Goal: Information Seeking & Learning: Learn about a topic

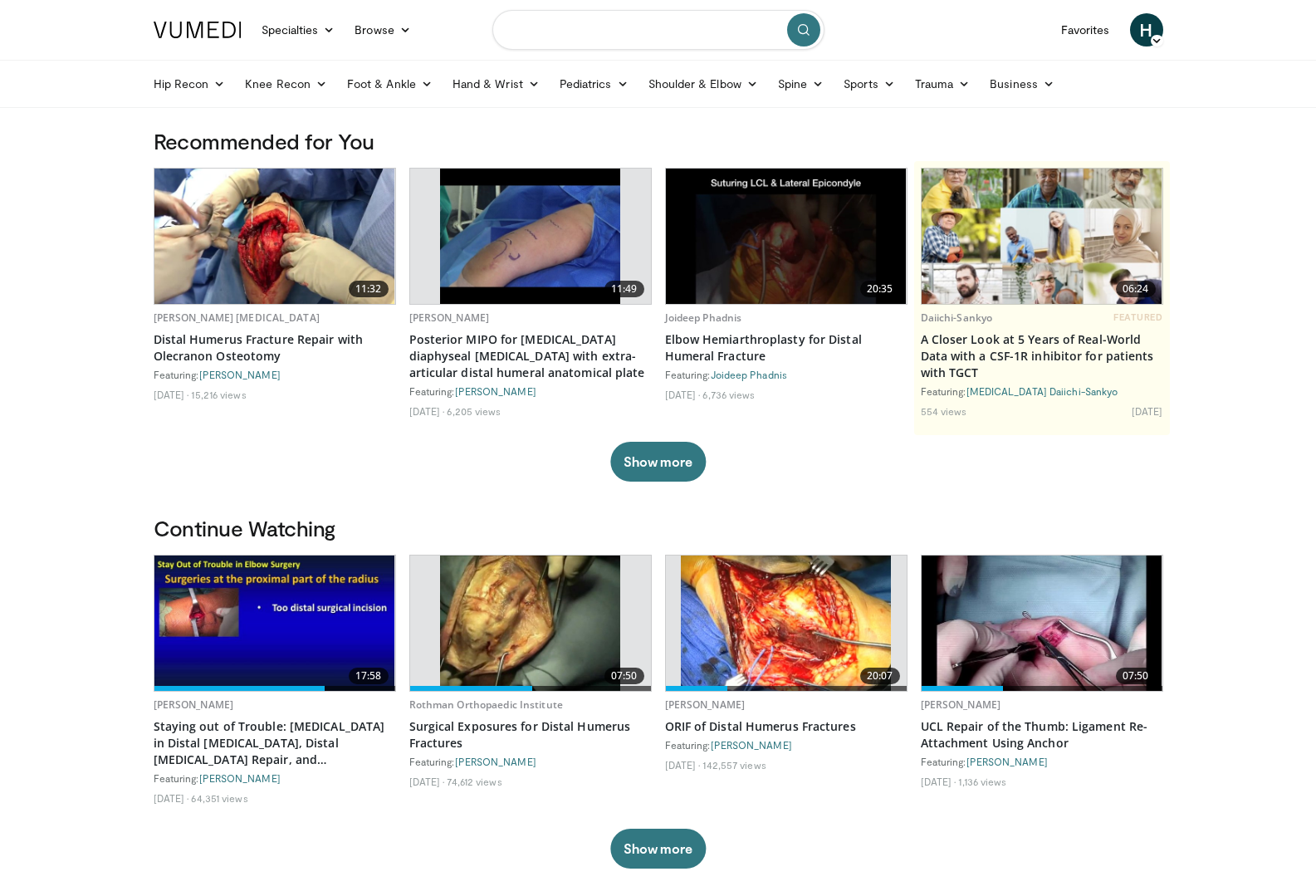
drag, startPoint x: 625, startPoint y: 26, endPoint x: 629, endPoint y: 35, distance: 9.8
click at [626, 26] on input "Search topics, interventions" at bounding box center [658, 30] width 332 height 40
type input "**********"
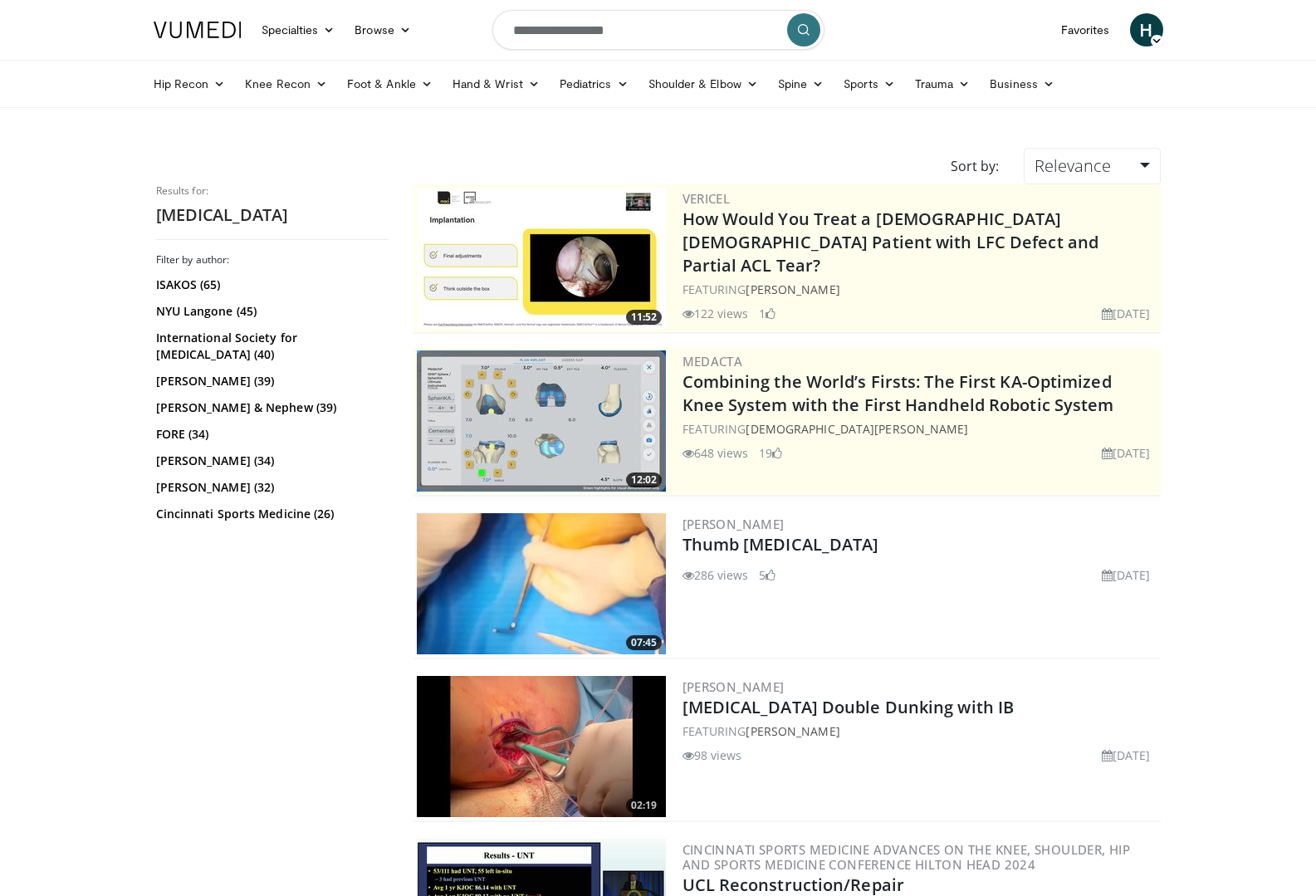
click at [511, 27] on input "**********" at bounding box center [658, 30] width 332 height 40
type input "**********"
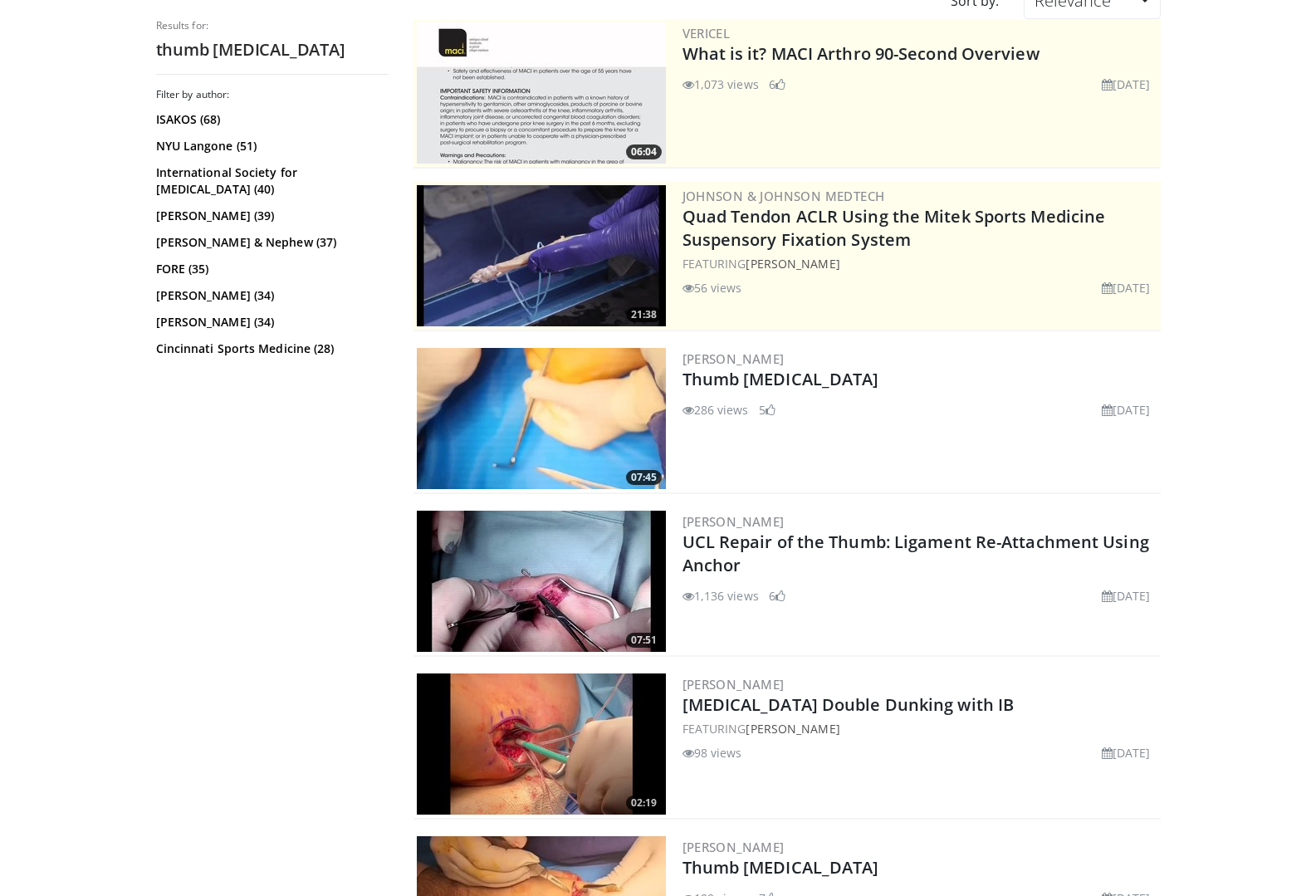
scroll to position [166, 0]
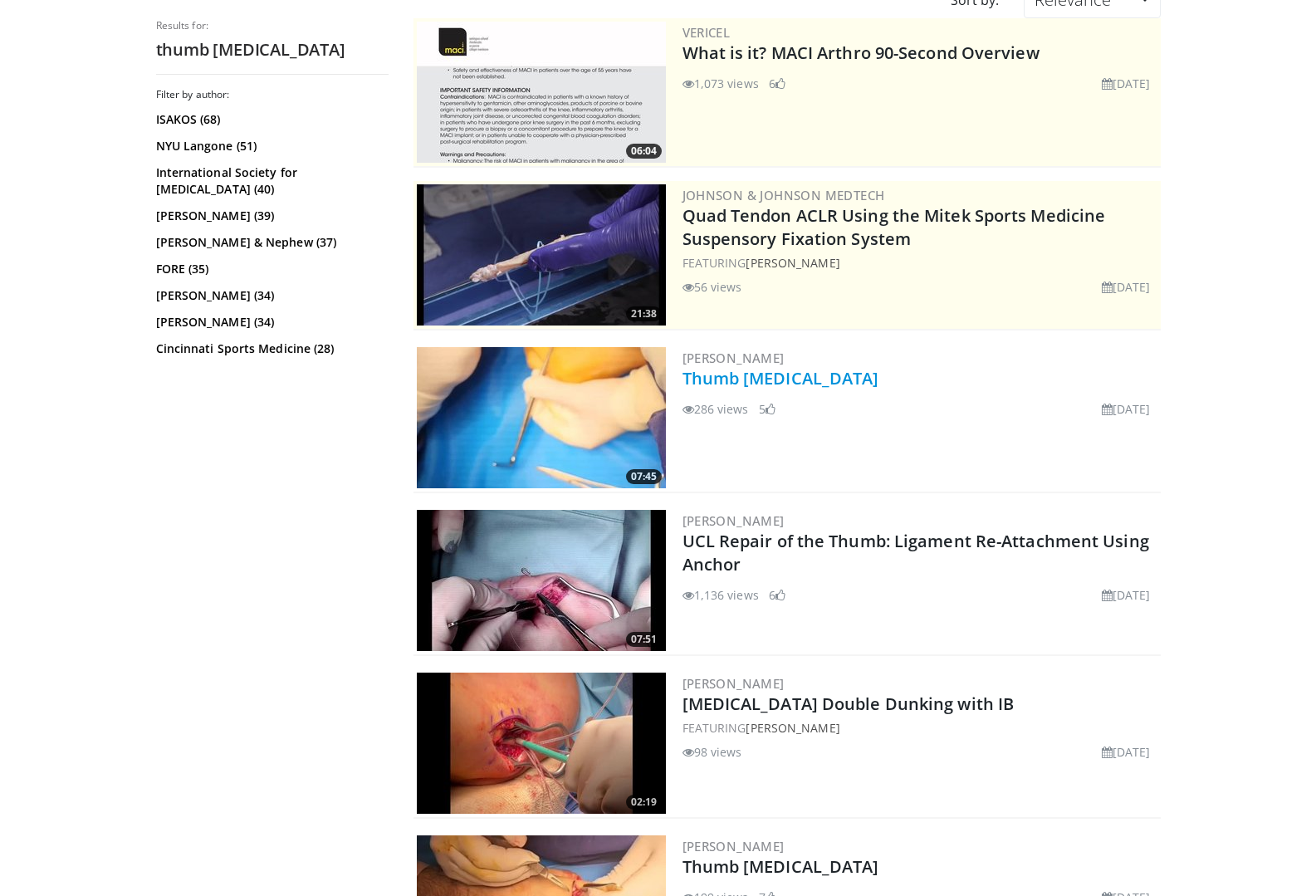
click at [754, 384] on link "Thumb UCL Reconstruction" at bounding box center [780, 379] width 197 height 23
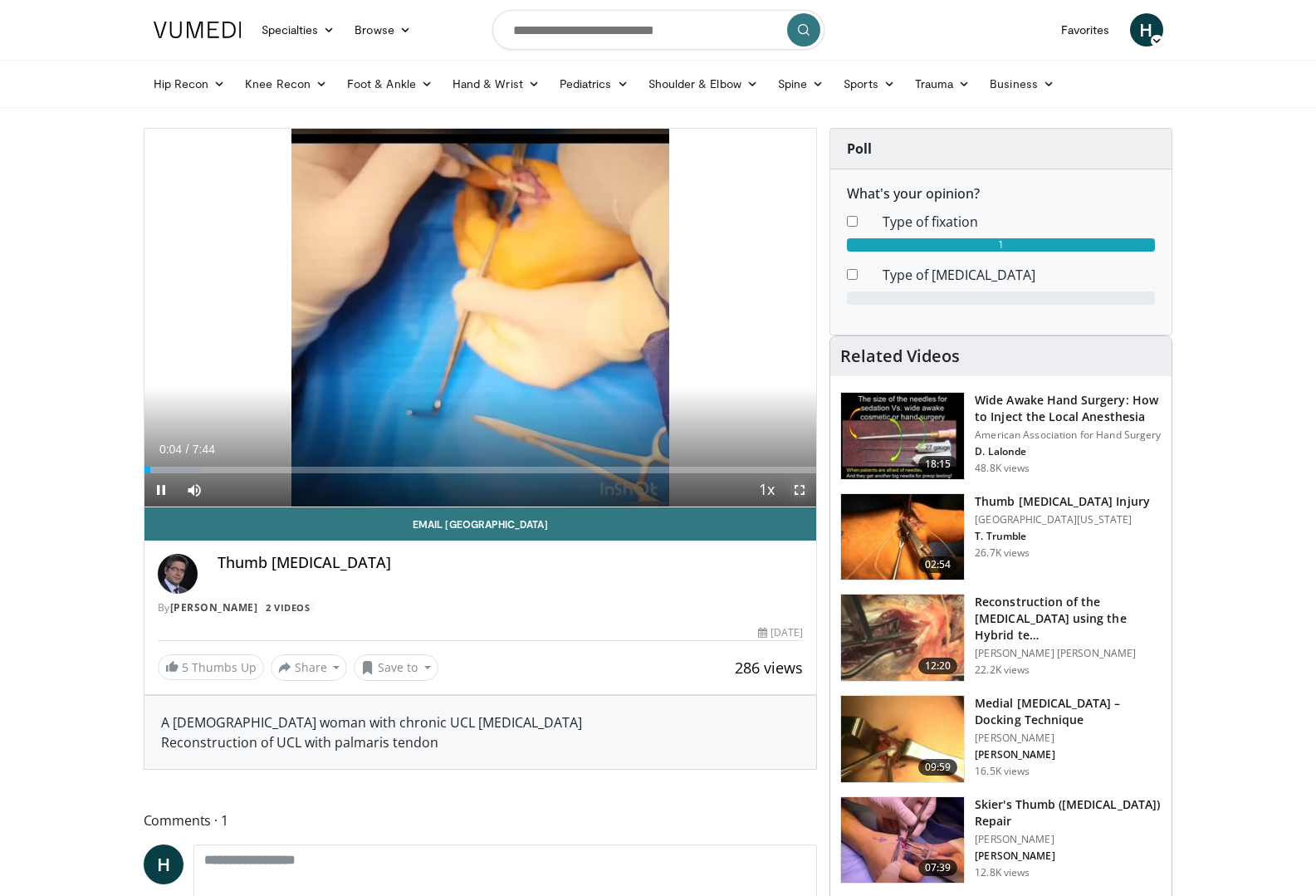
click at [804, 485] on span "Video Player" at bounding box center [799, 490] width 33 height 33
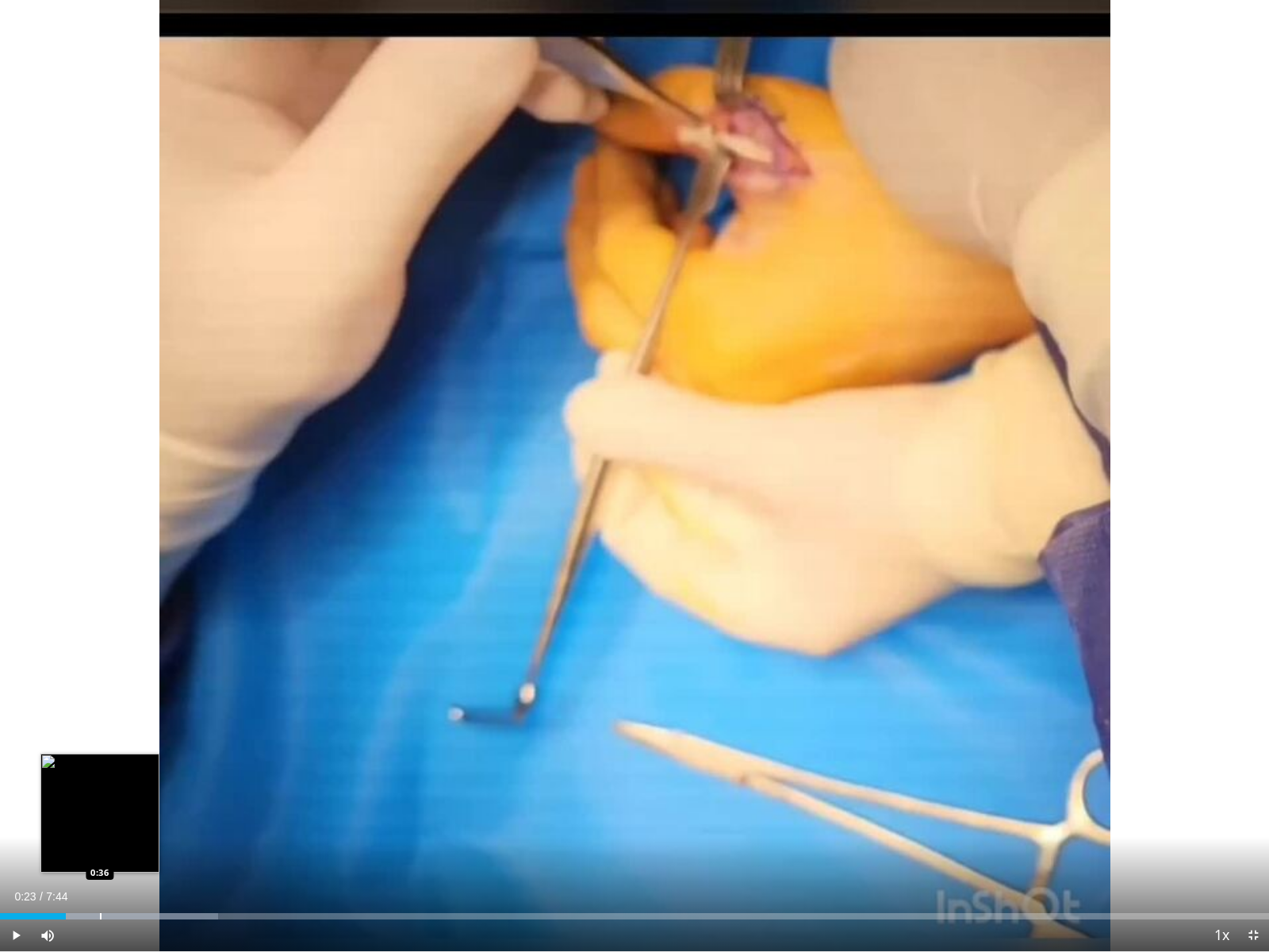
click at [100, 855] on div "Progress Bar" at bounding box center [101, 916] width 2 height 7
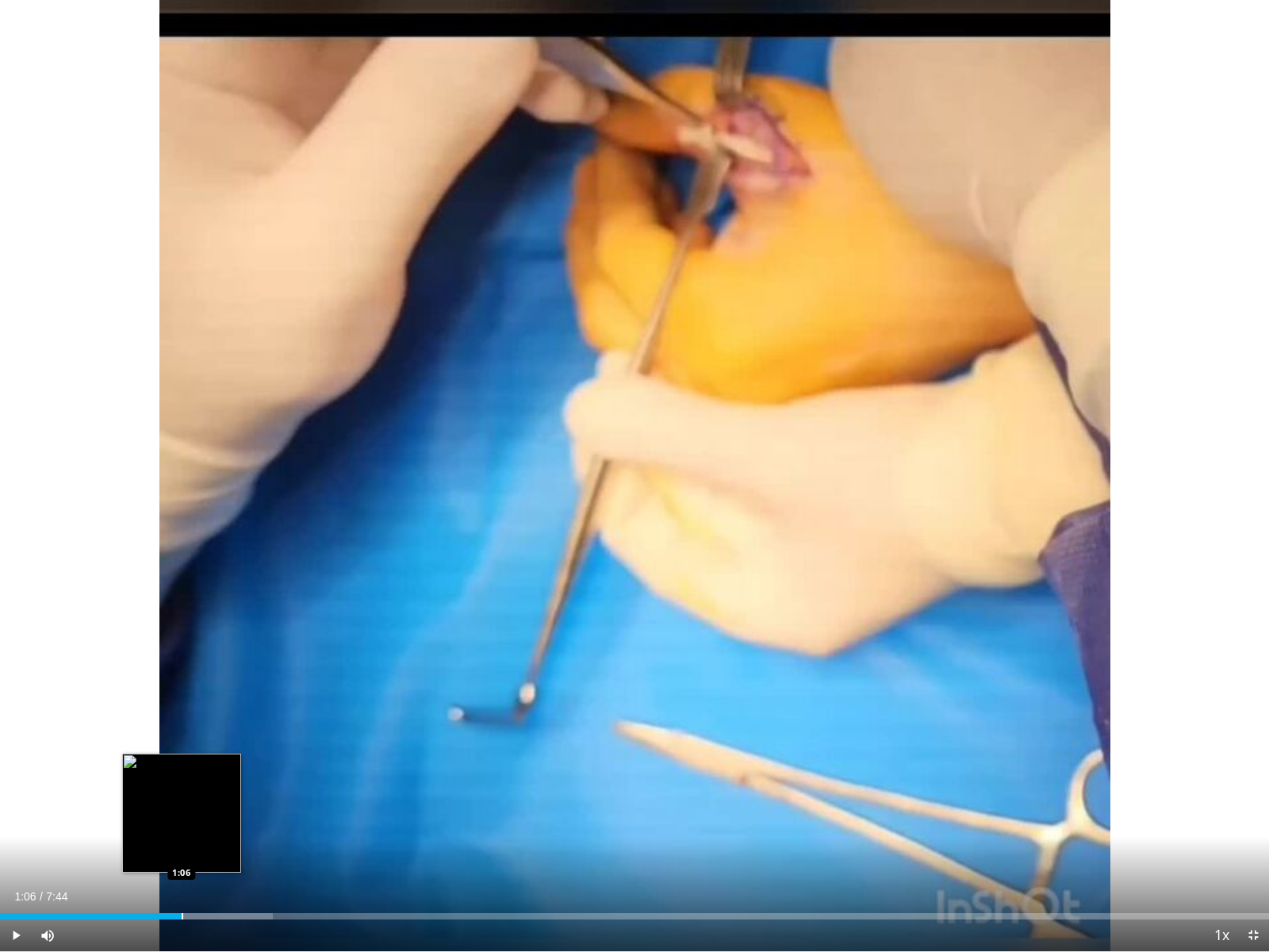
click at [182, 855] on div "Progress Bar" at bounding box center [182, 916] width 2 height 7
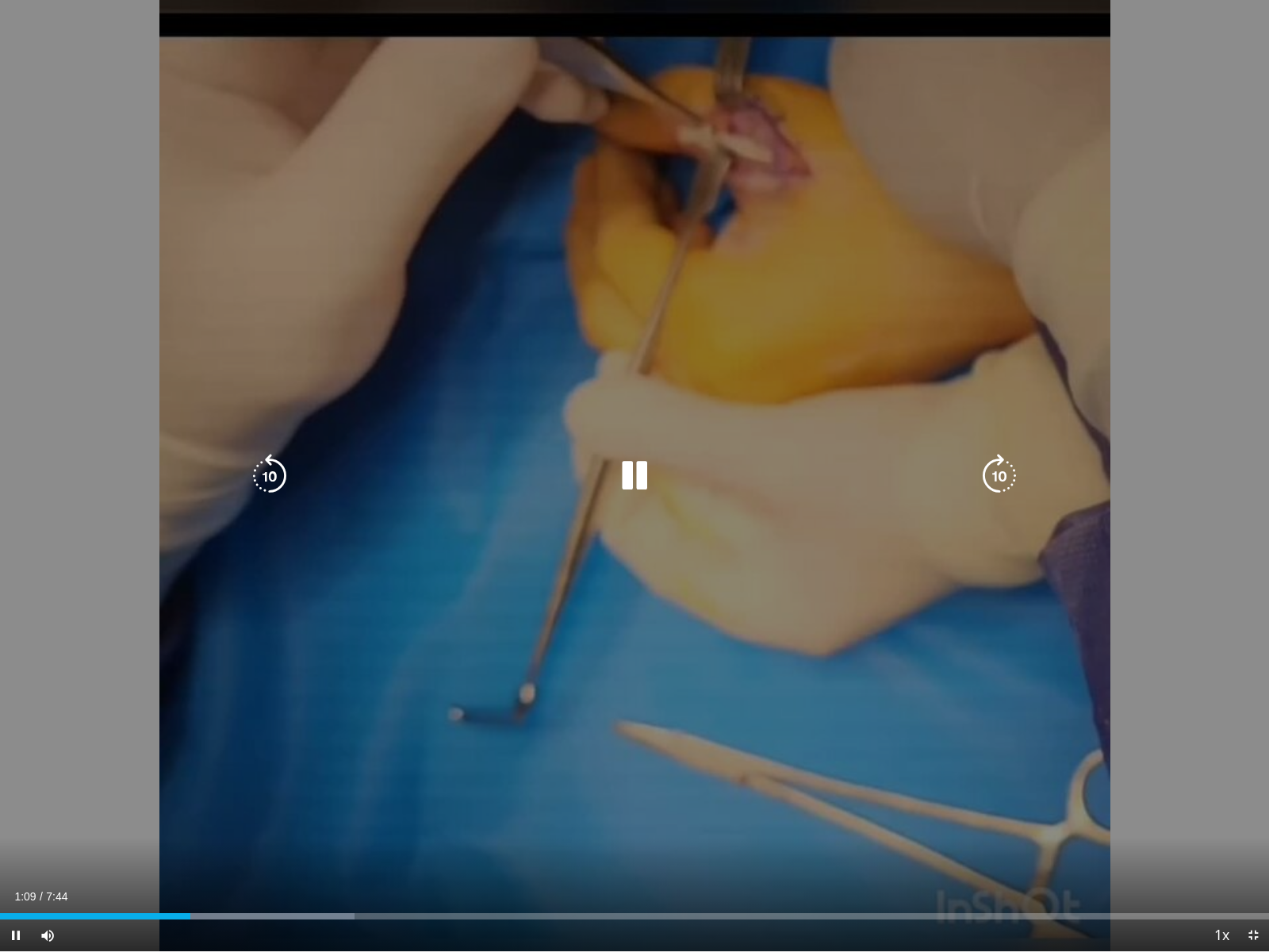
click at [1119, 665] on div "10 seconds Tap to unmute" at bounding box center [634, 475] width 1269 height 951
drag, startPoint x: 1119, startPoint y: 665, endPoint x: 1130, endPoint y: 668, distance: 11.4
click at [1119, 665] on div "10 seconds Tap to unmute" at bounding box center [634, 475] width 1269 height 951
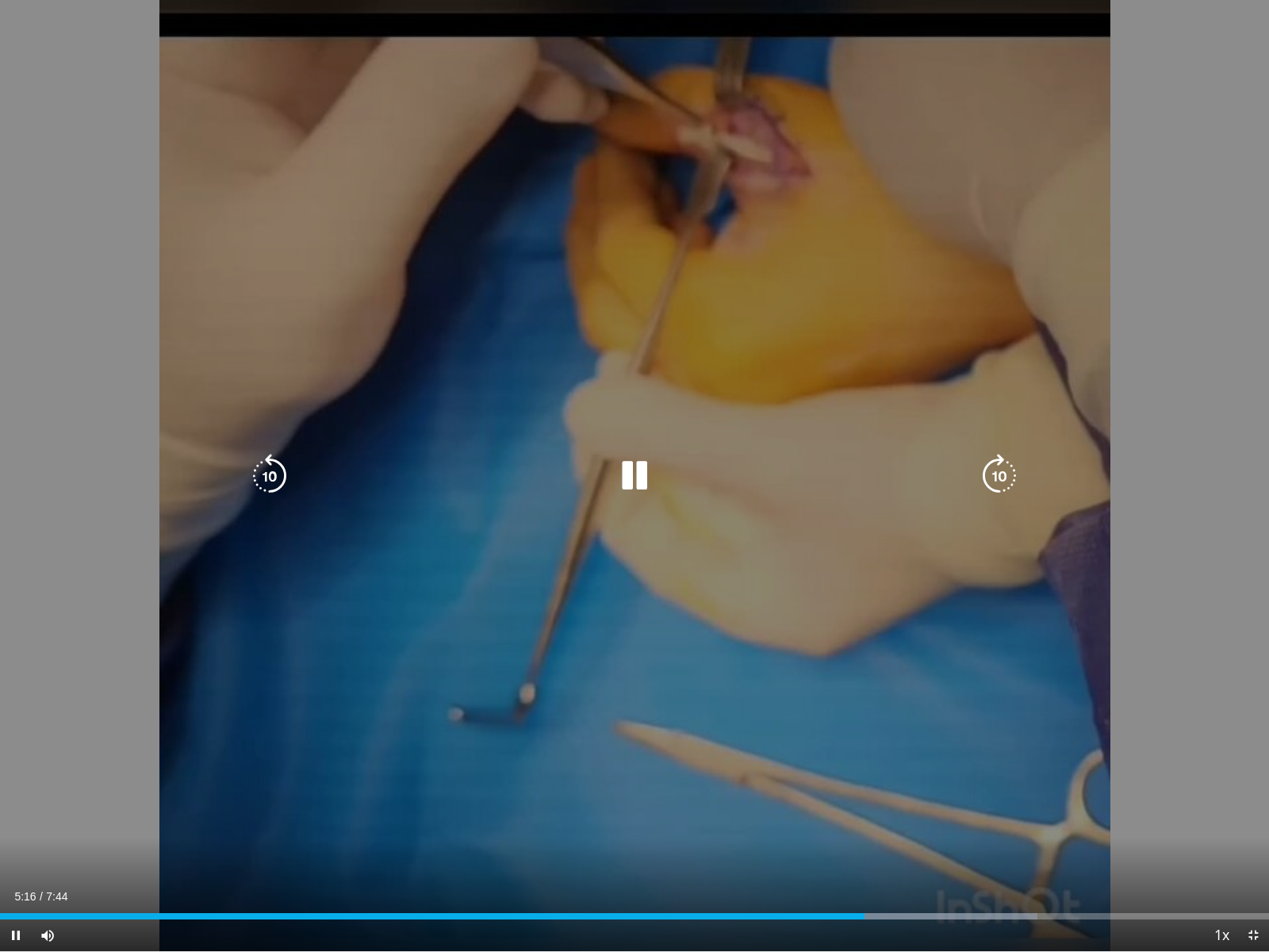
click at [799, 610] on div "10 seconds Tap to unmute" at bounding box center [634, 475] width 1269 height 951
click at [923, 474] on div "Video Player" at bounding box center [634, 476] width 761 height 32
click at [644, 474] on icon "Video Player" at bounding box center [634, 476] width 45 height 45
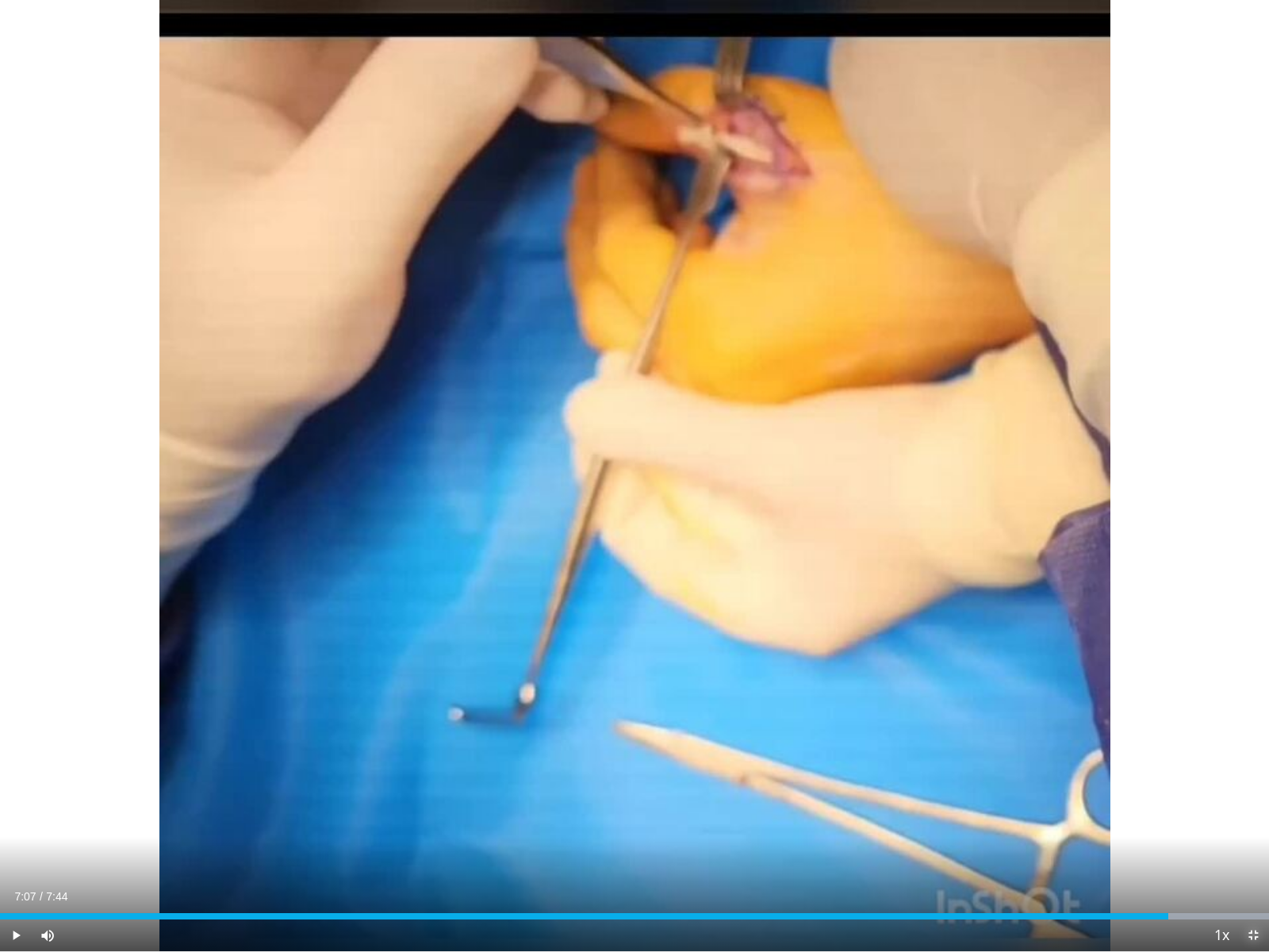
click at [1257, 855] on span "Video Player" at bounding box center [1253, 935] width 32 height 32
